Goal: Information Seeking & Learning: Learn about a topic

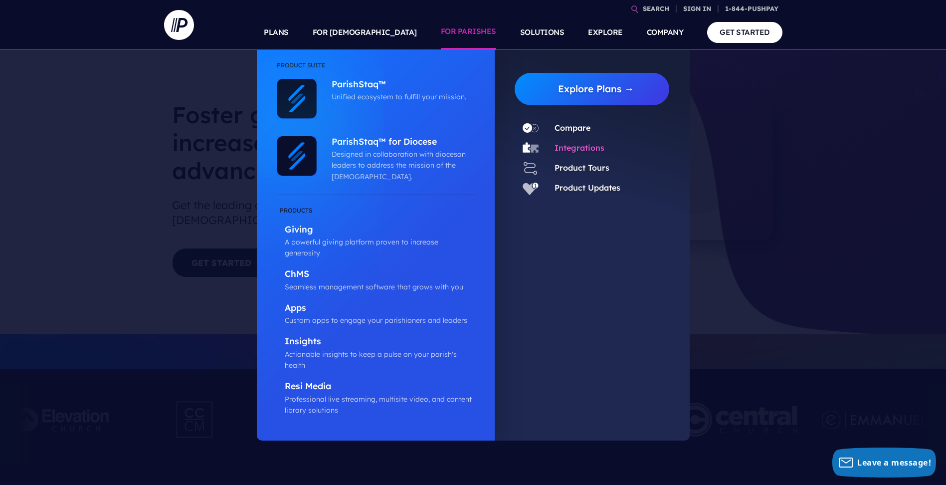
click at [578, 146] on link "Integrations" at bounding box center [580, 148] width 50 height 10
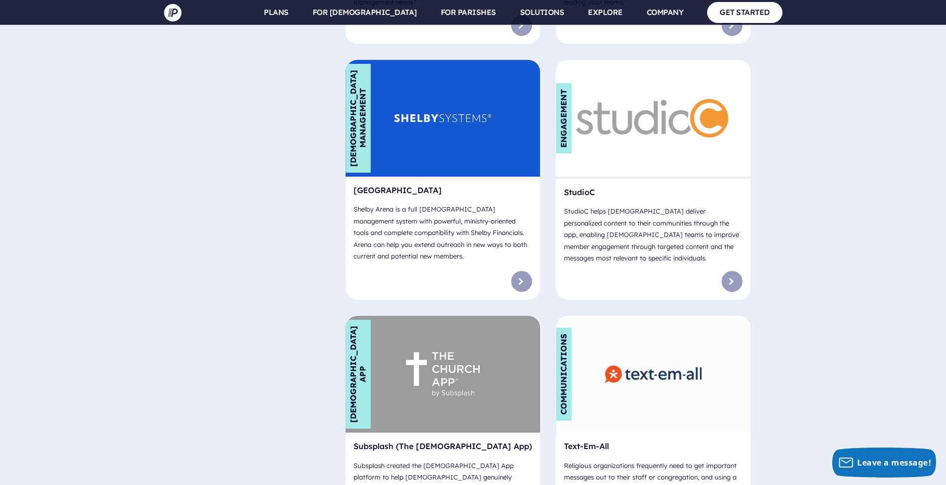
scroll to position [5934, 0]
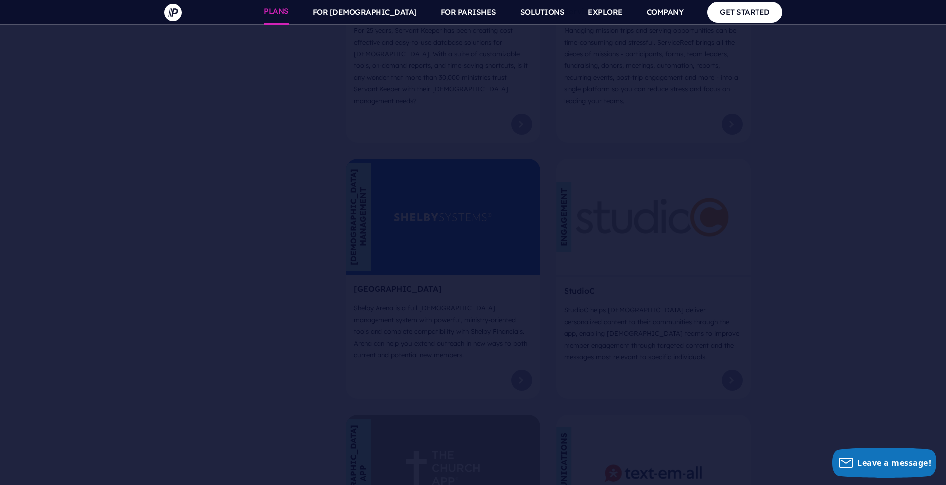
click at [289, 11] on link "PLANS" at bounding box center [276, 12] width 25 height 25
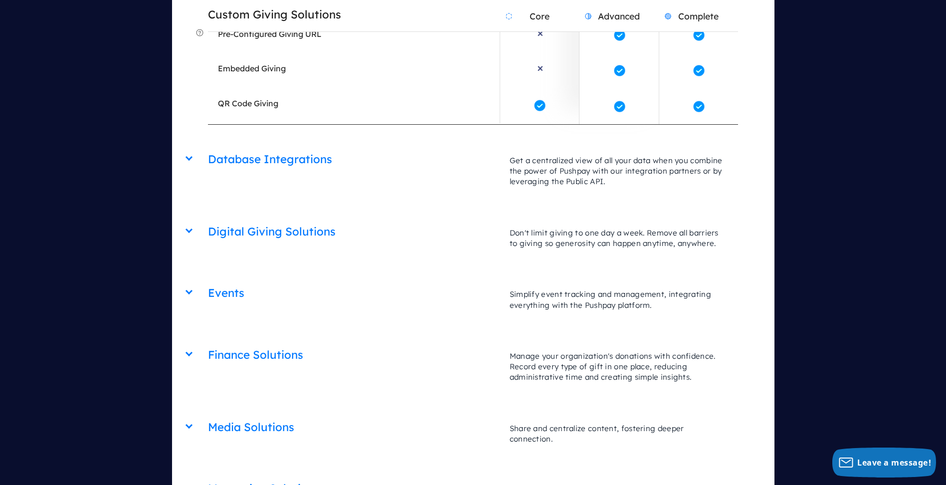
scroll to position [2394, 0]
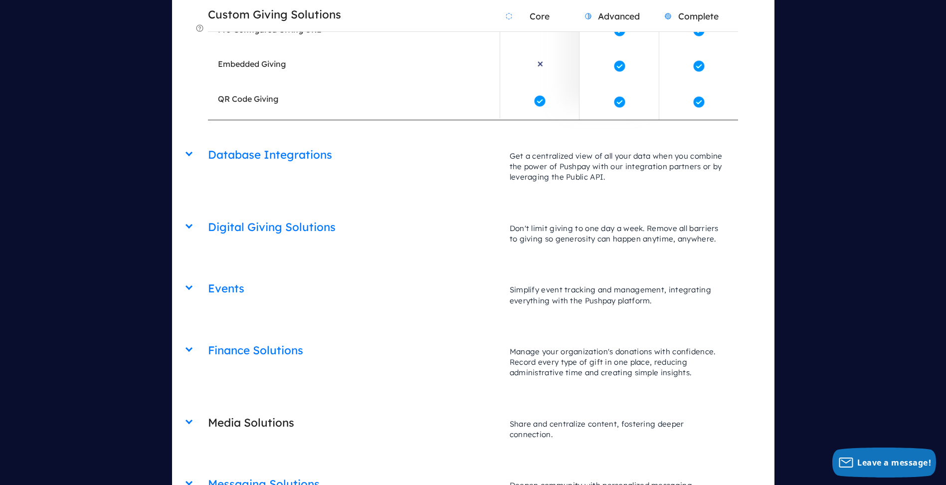
click at [585, 408] on p "Share and centralize content, fostering deeper connection." at bounding box center [619, 428] width 238 height 41
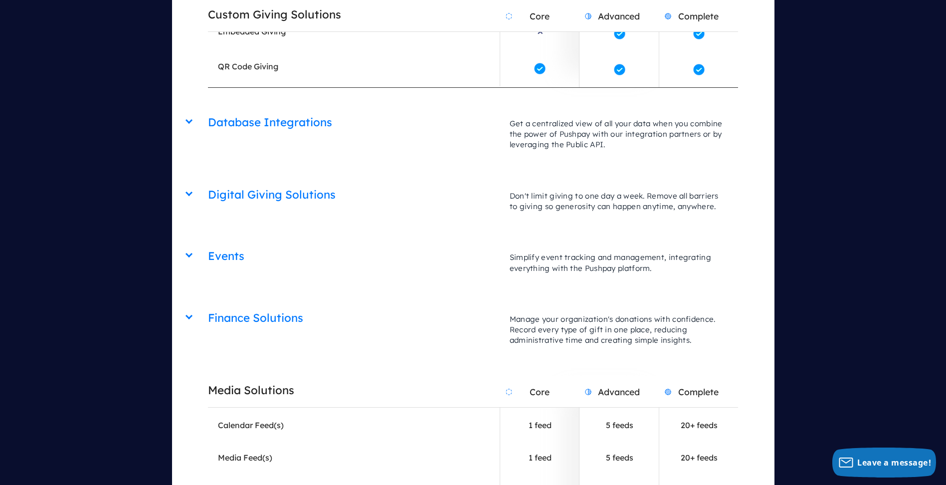
scroll to position [2493, 0]
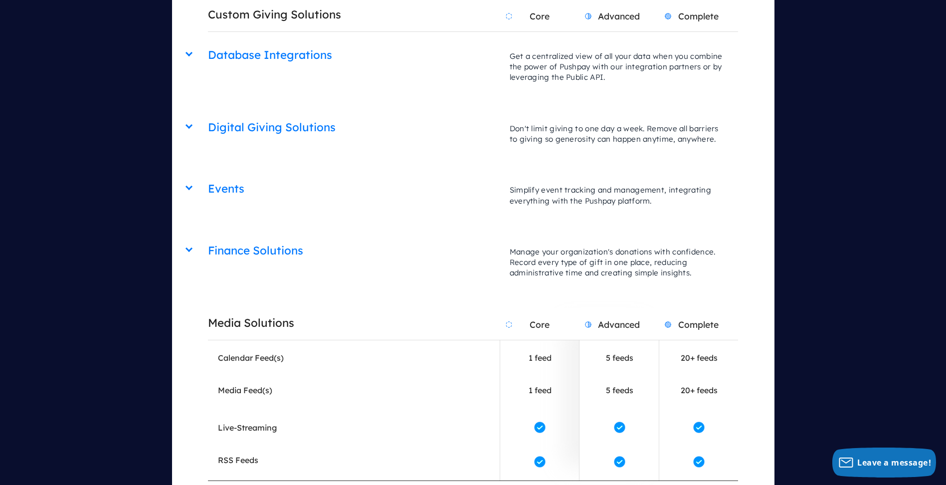
click at [335, 310] on h2 "Media Solutions" at bounding box center [354, 322] width 292 height 25
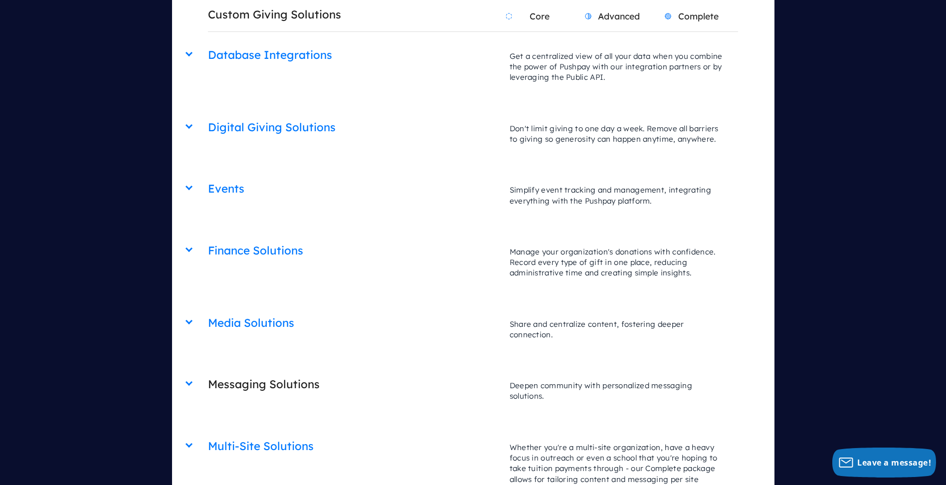
click at [617, 370] on p "Deepen community with personalized messaging solutions." at bounding box center [619, 390] width 238 height 41
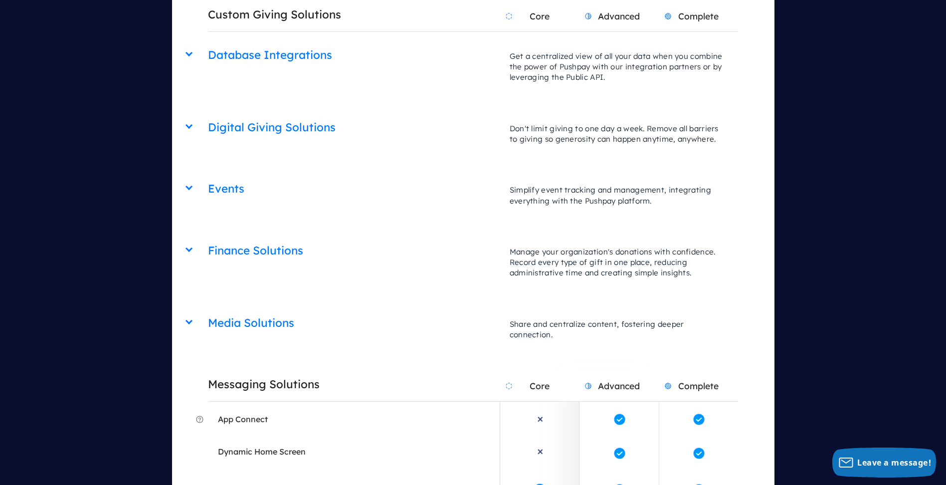
scroll to position [2543, 0]
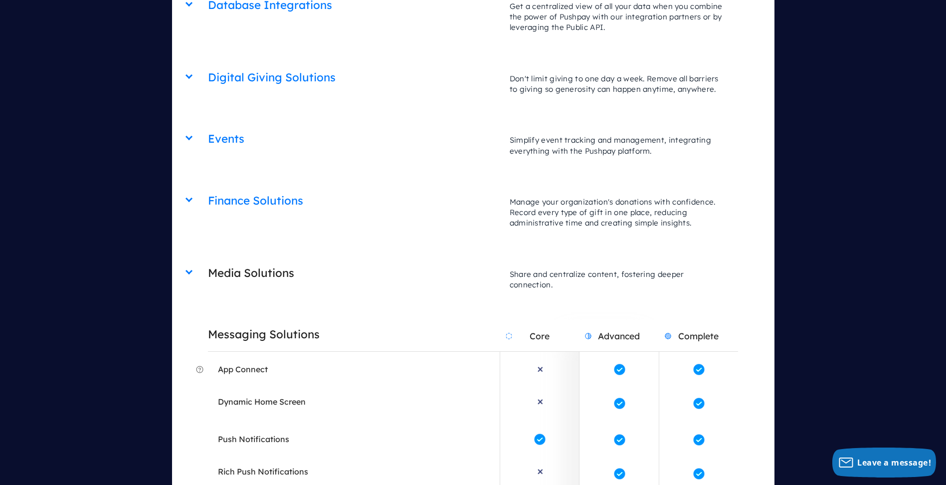
click at [279, 260] on h2 "Media Solutions" at bounding box center [354, 272] width 292 height 25
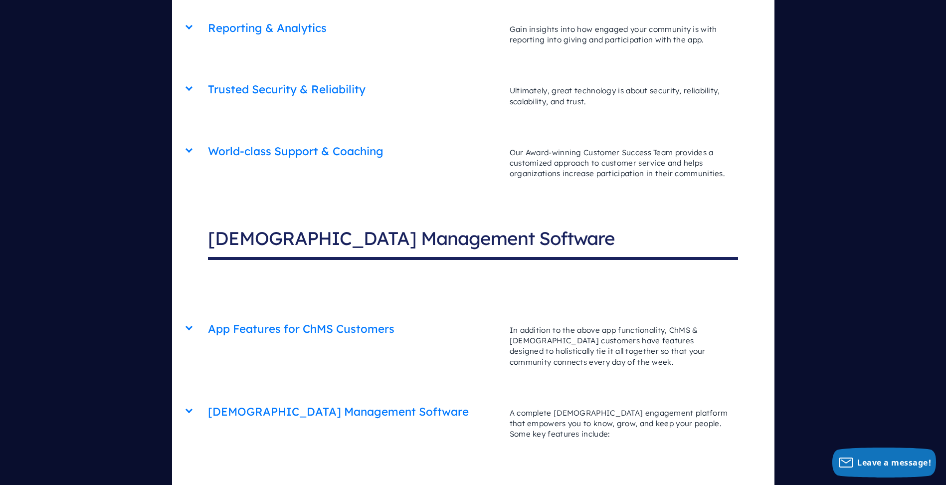
scroll to position [3341, 0]
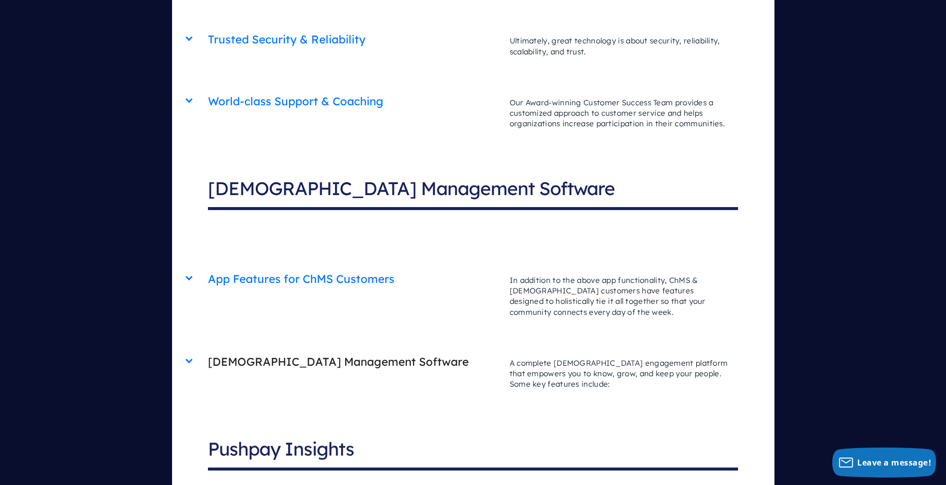
click at [359, 349] on h2 "[DEMOGRAPHIC_DATA] Management Software" at bounding box center [354, 361] width 292 height 25
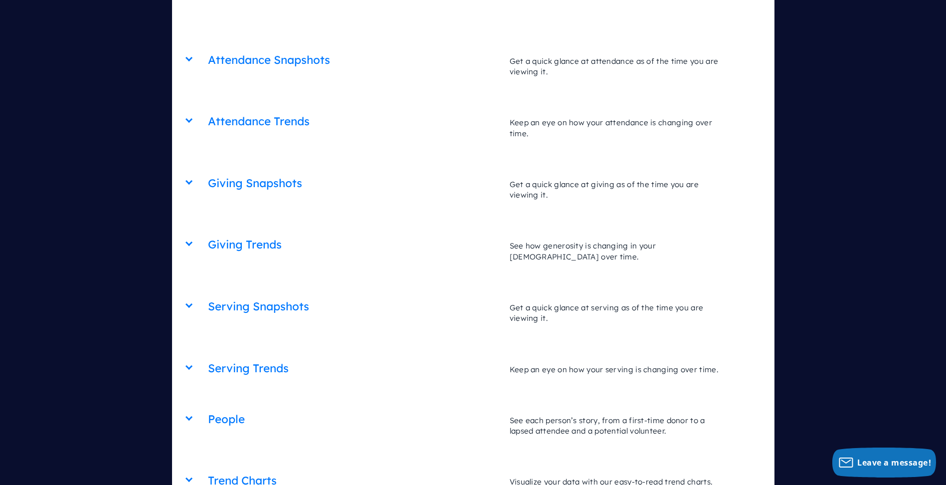
scroll to position [4588, 0]
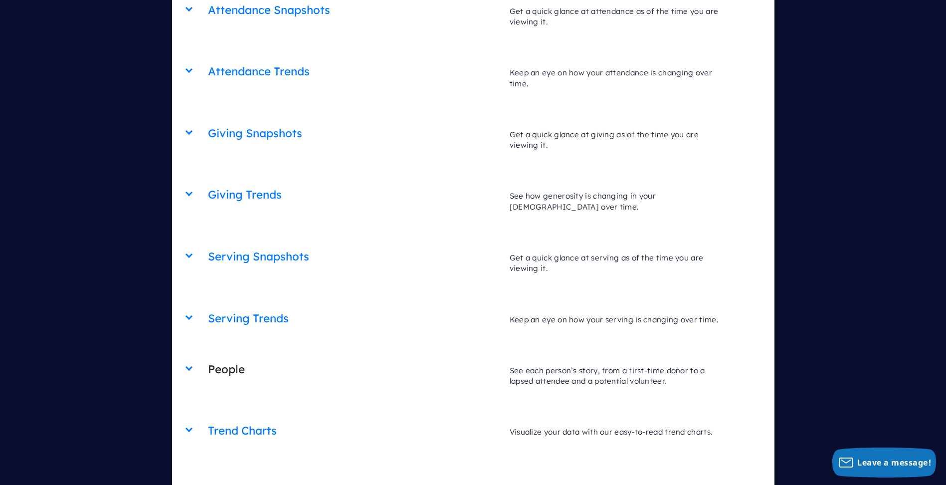
click at [598, 355] on p "See each person’s story, from a first-time donor to a lapsed attendee and a pot…" at bounding box center [619, 375] width 238 height 41
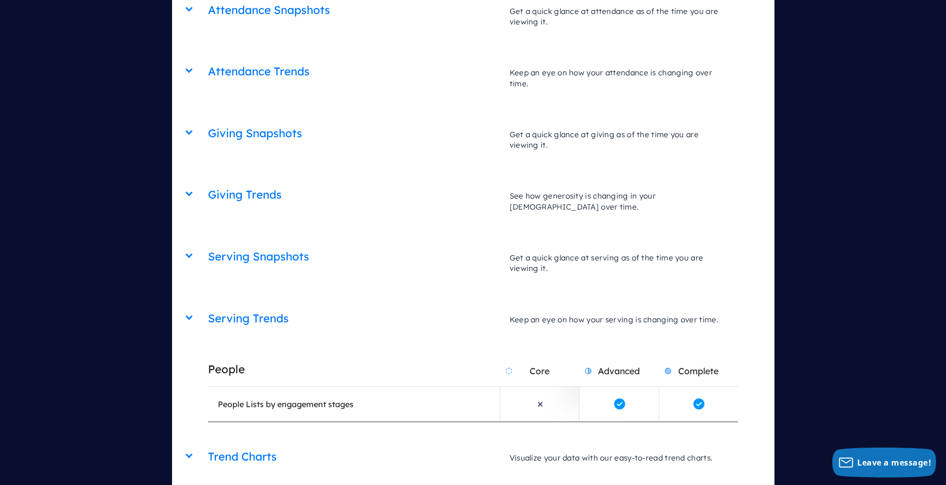
click at [598, 355] on h2 "Advanced" at bounding box center [618, 370] width 79 height 31
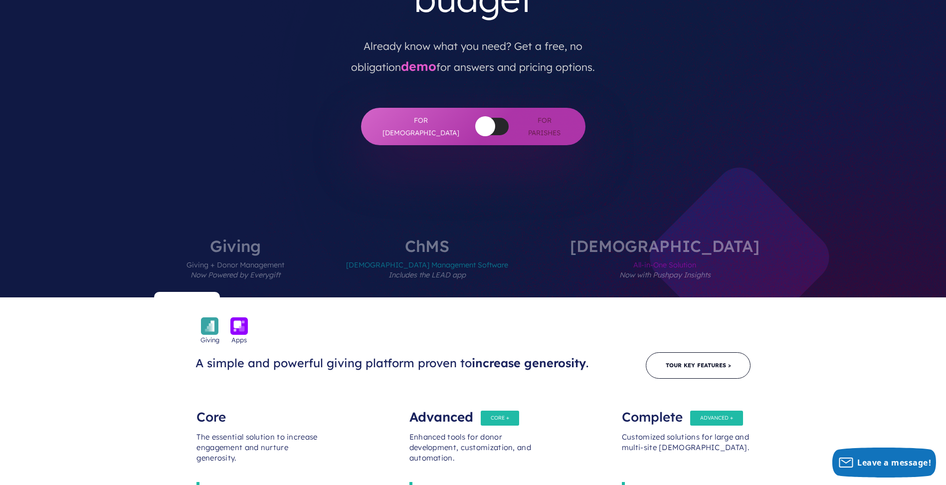
scroll to position [249, 0]
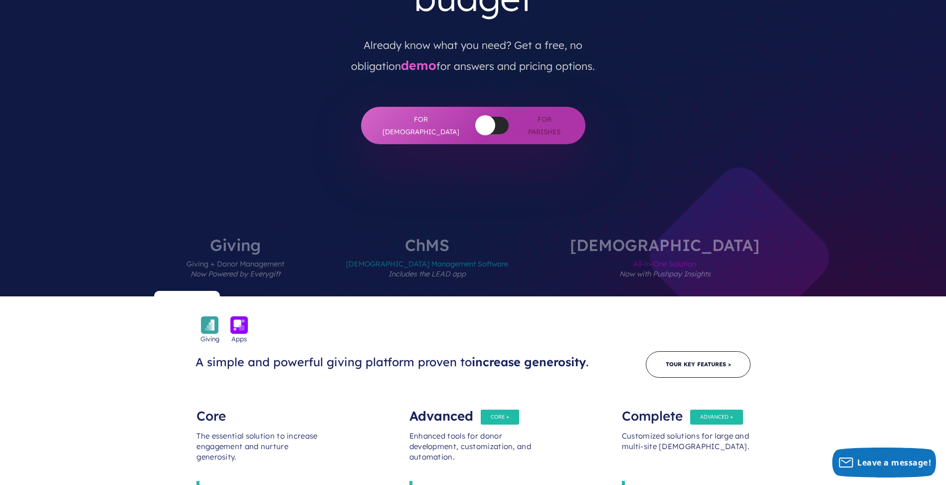
click at [496, 237] on label "[DEMOGRAPHIC_DATA] Management Software Includes the LEAD app" at bounding box center [427, 266] width 222 height 59
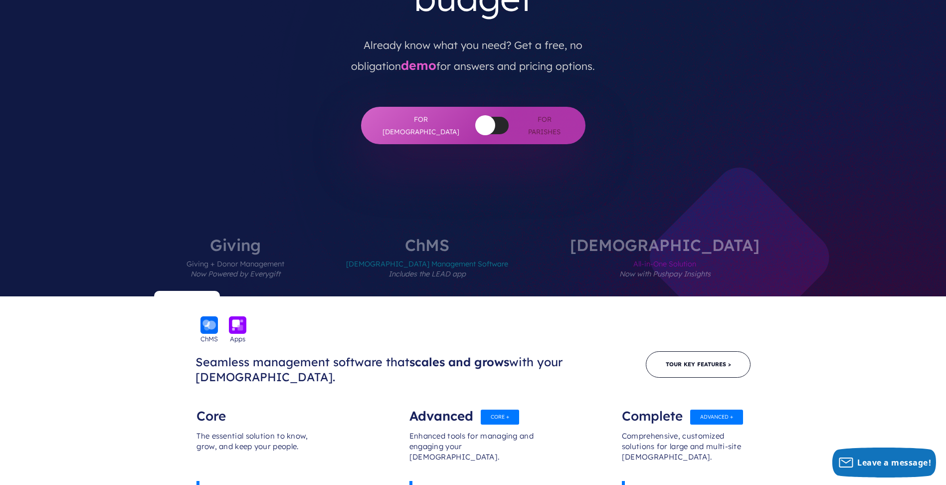
click at [643, 237] on label "[DEMOGRAPHIC_DATA] All-in-One Solution Now with Pushpay Insights" at bounding box center [664, 266] width 249 height 59
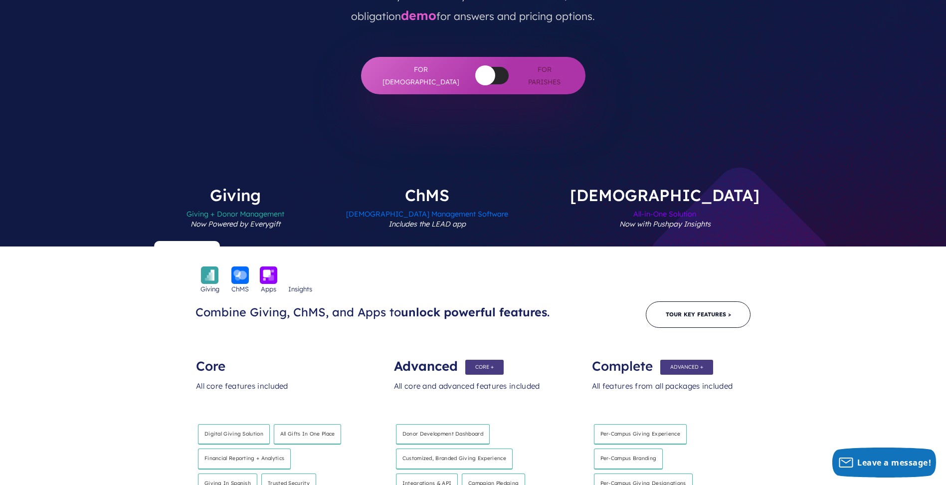
scroll to position [0, 0]
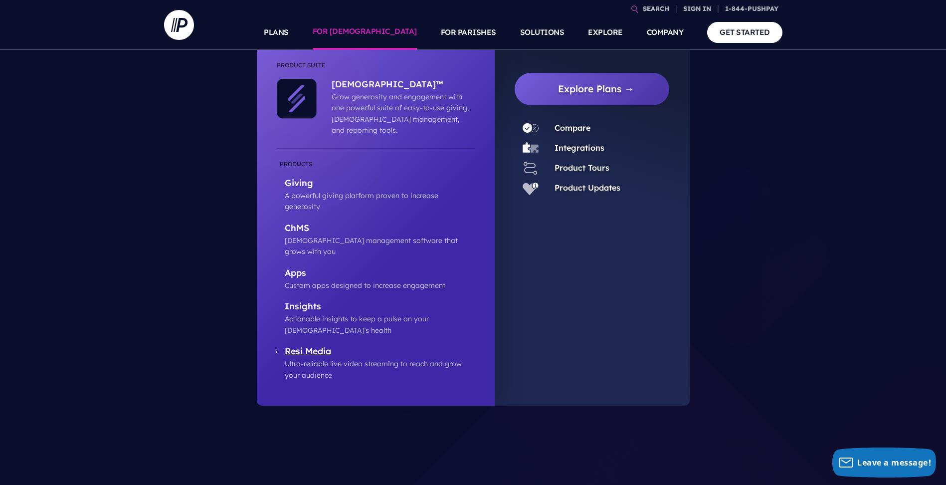
click at [319, 346] on p "Resi Media" at bounding box center [380, 352] width 190 height 12
